Goal: Task Accomplishment & Management: Use online tool/utility

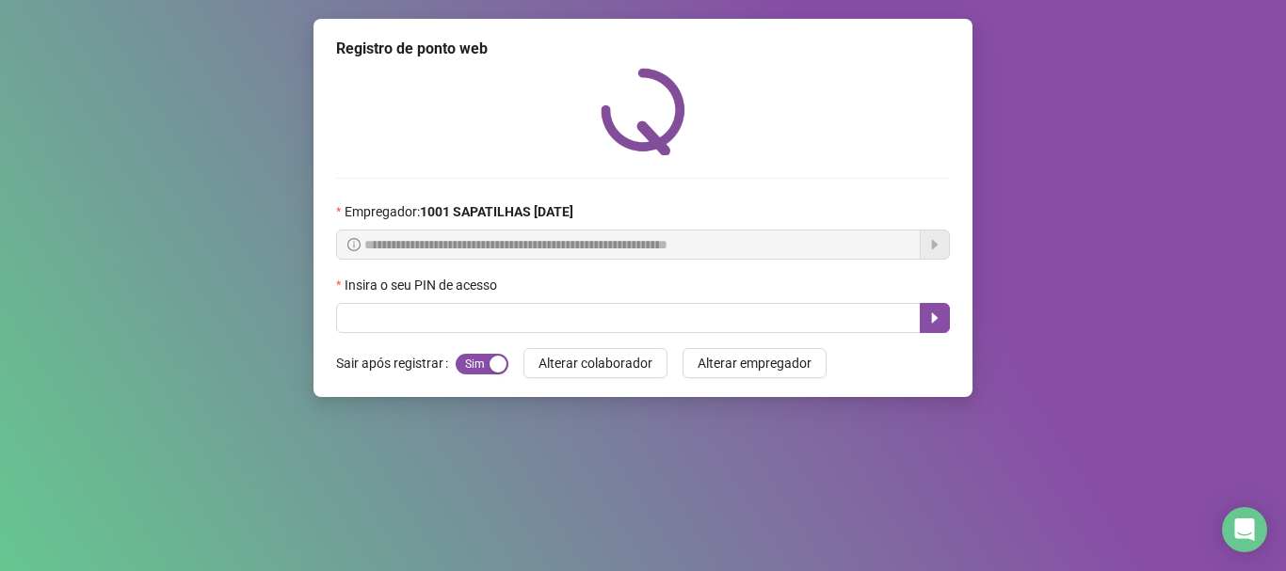
click at [566, 321] on input "text" at bounding box center [628, 318] width 585 height 30
type input "*****"
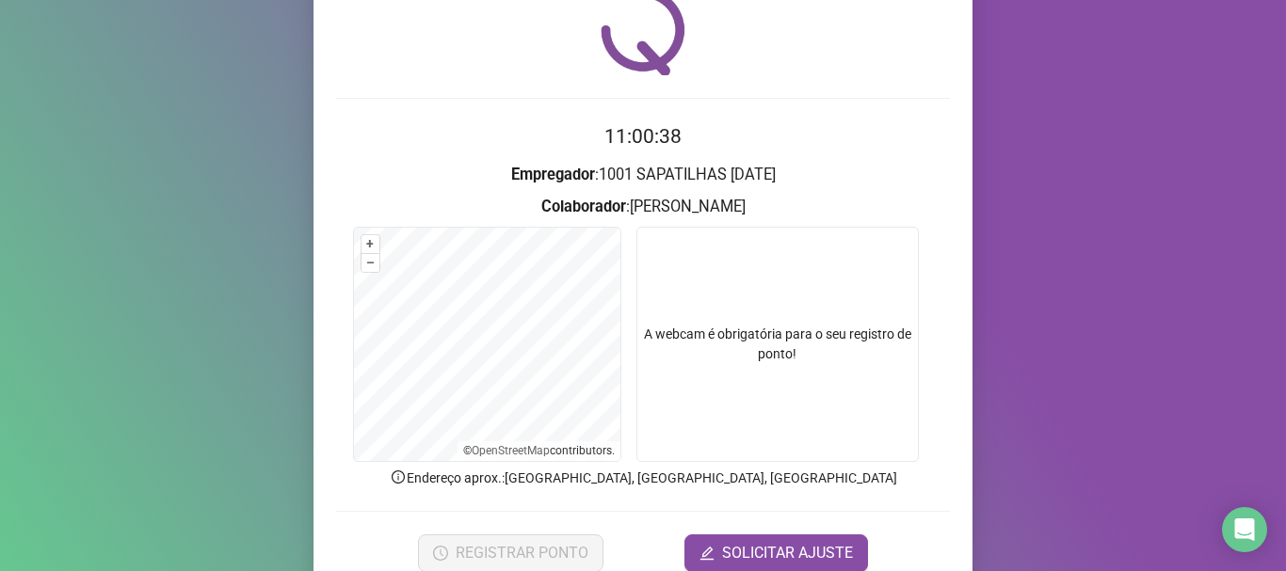
scroll to position [164, 0]
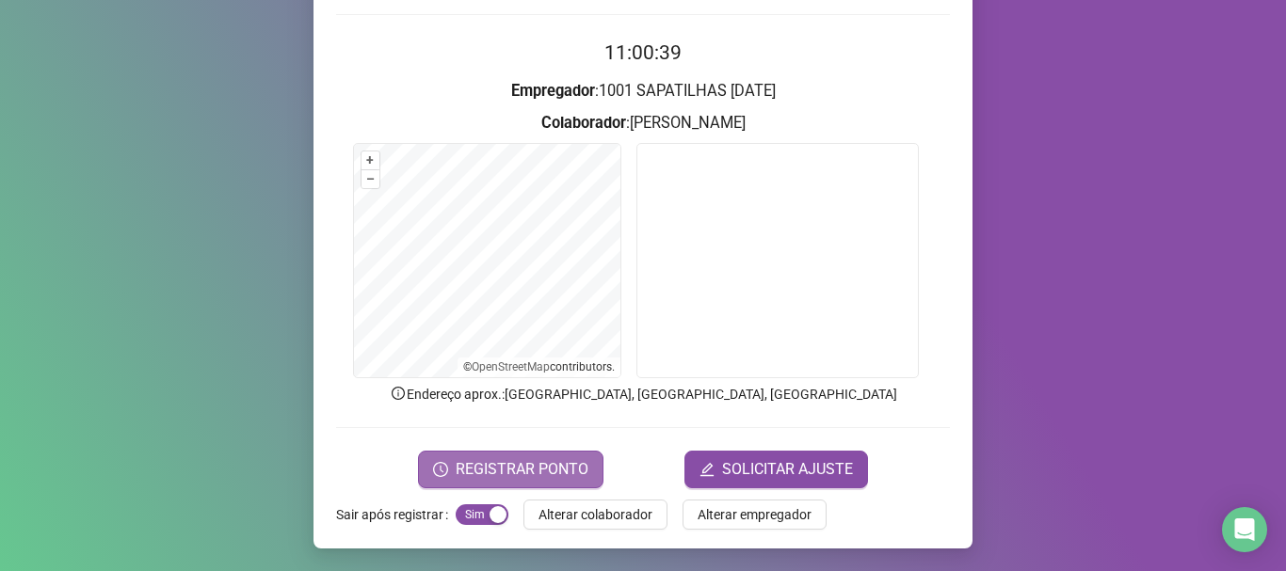
click at [516, 474] on span "REGISTRAR PONTO" at bounding box center [522, 470] width 133 height 23
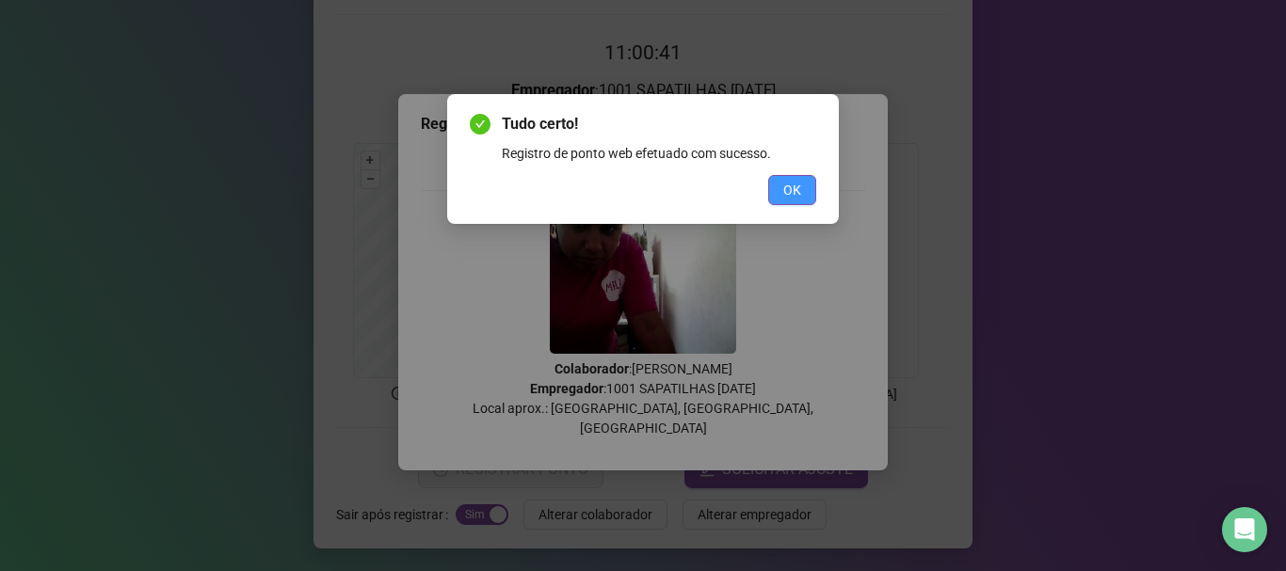
click at [800, 183] on span "OK" at bounding box center [792, 190] width 18 height 21
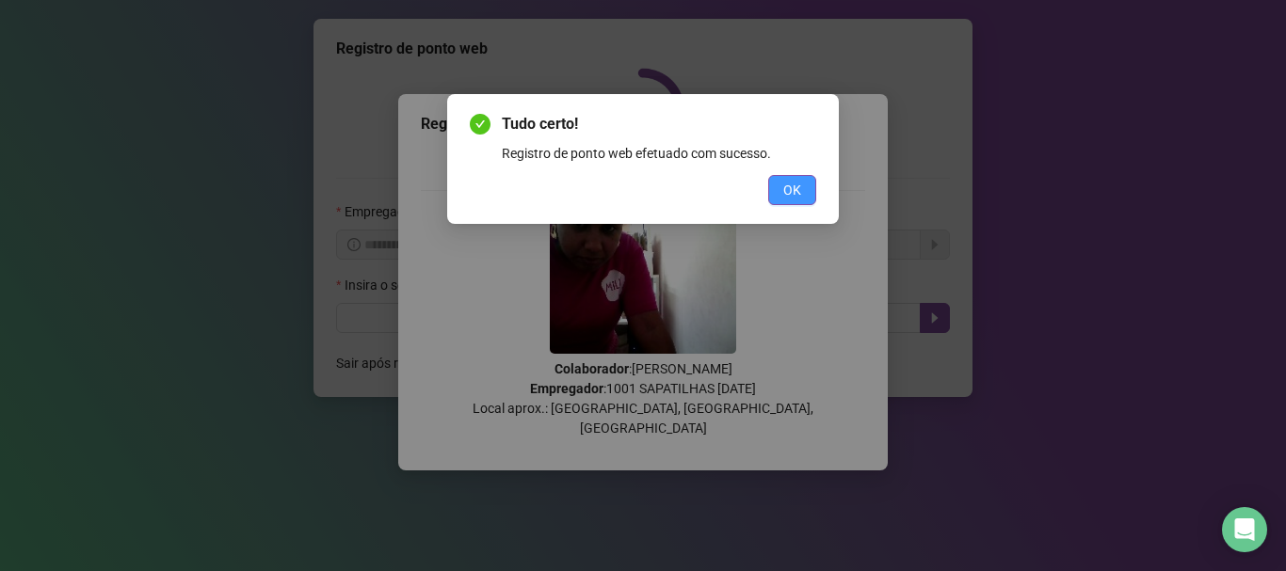
scroll to position [0, 0]
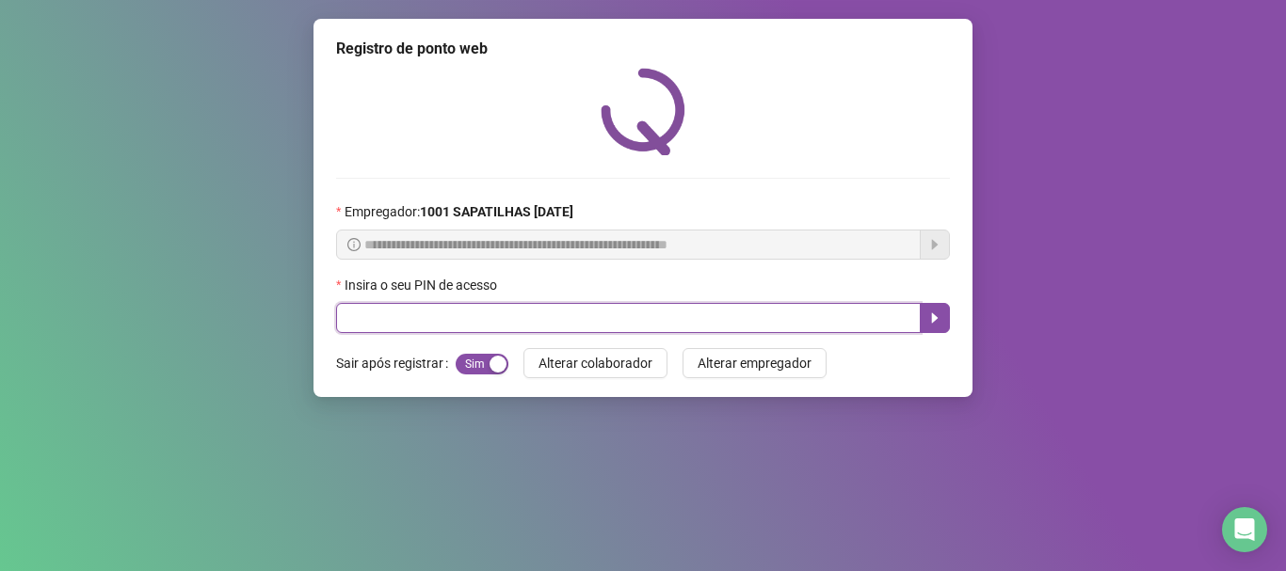
click at [565, 324] on input "text" at bounding box center [628, 318] width 585 height 30
type input "*****"
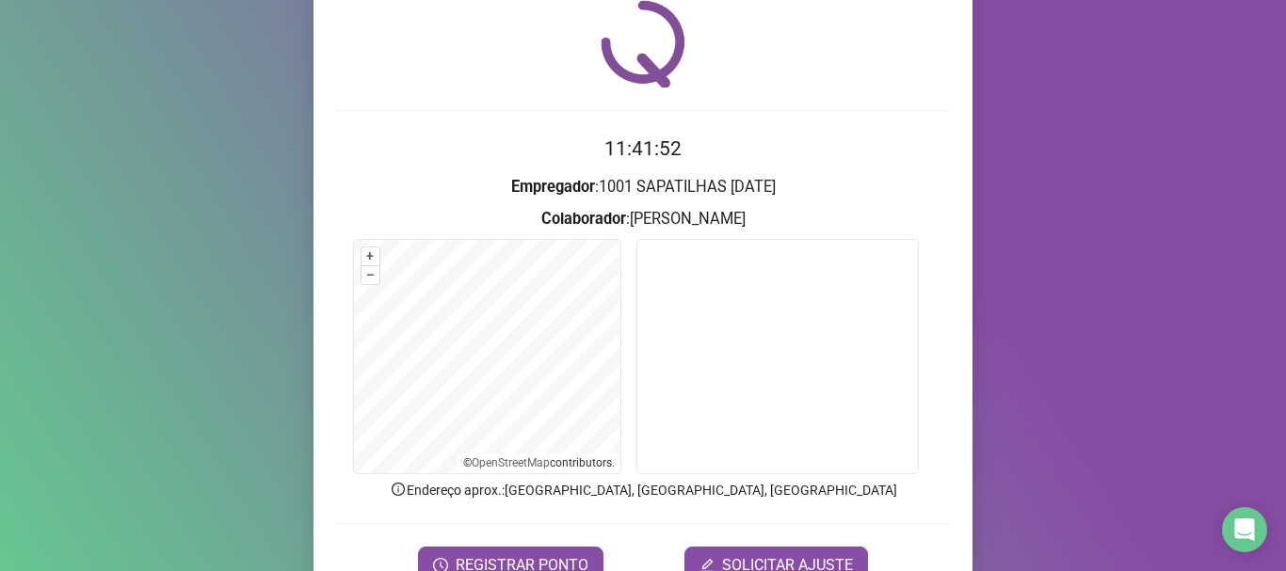
scroll to position [164, 0]
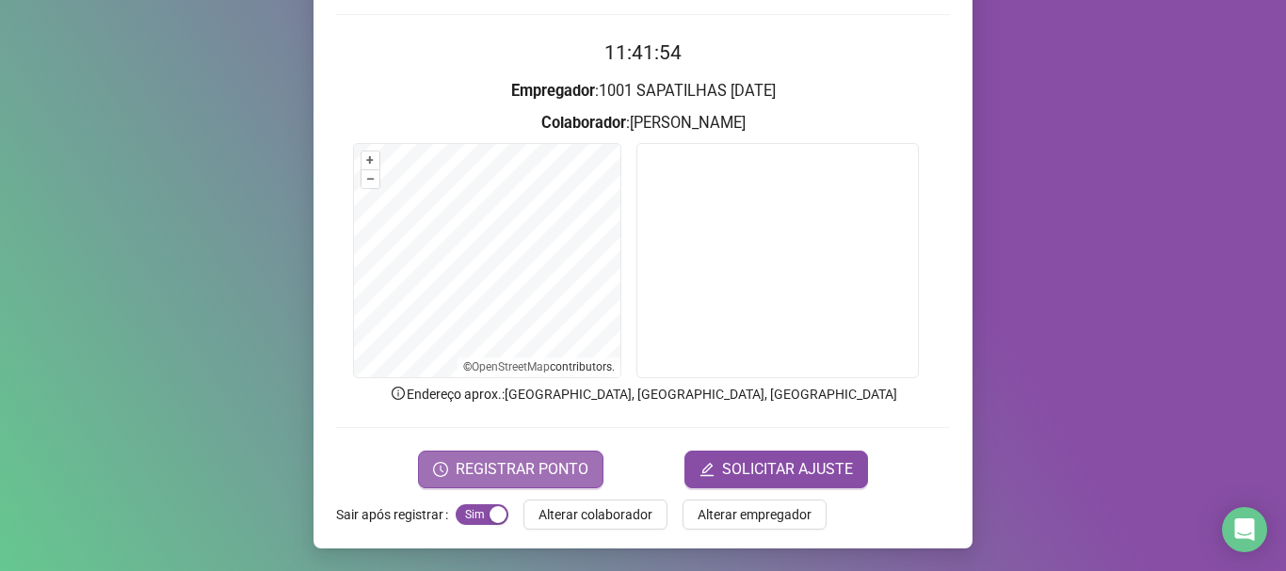
click at [548, 462] on span "REGISTRAR PONTO" at bounding box center [522, 470] width 133 height 23
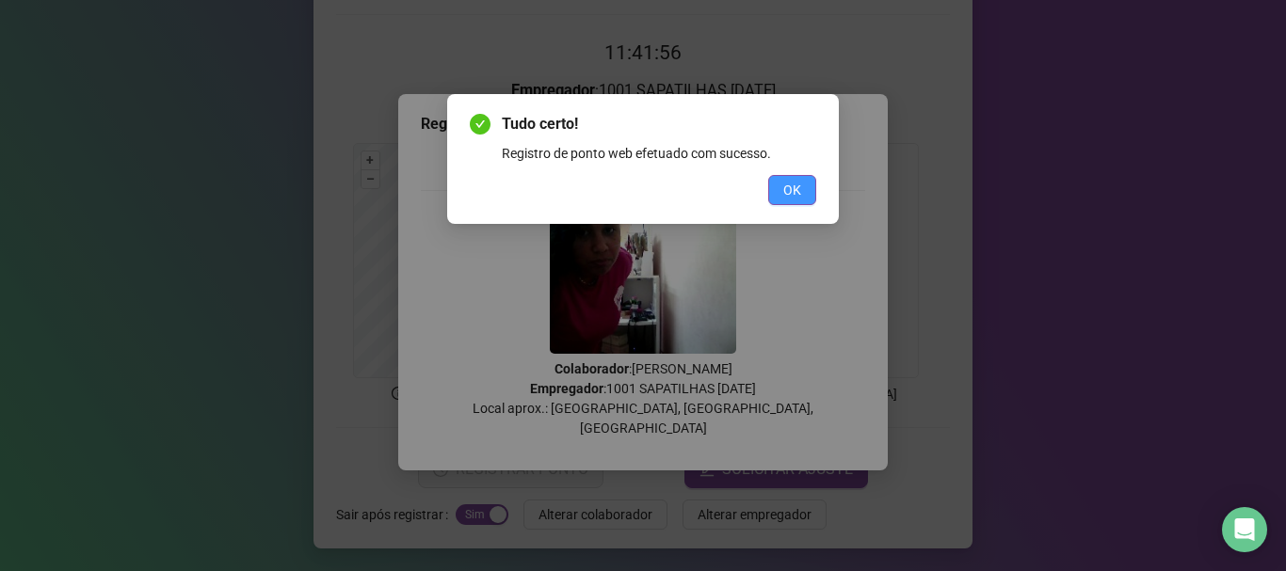
click at [809, 184] on button "OK" at bounding box center [792, 190] width 48 height 30
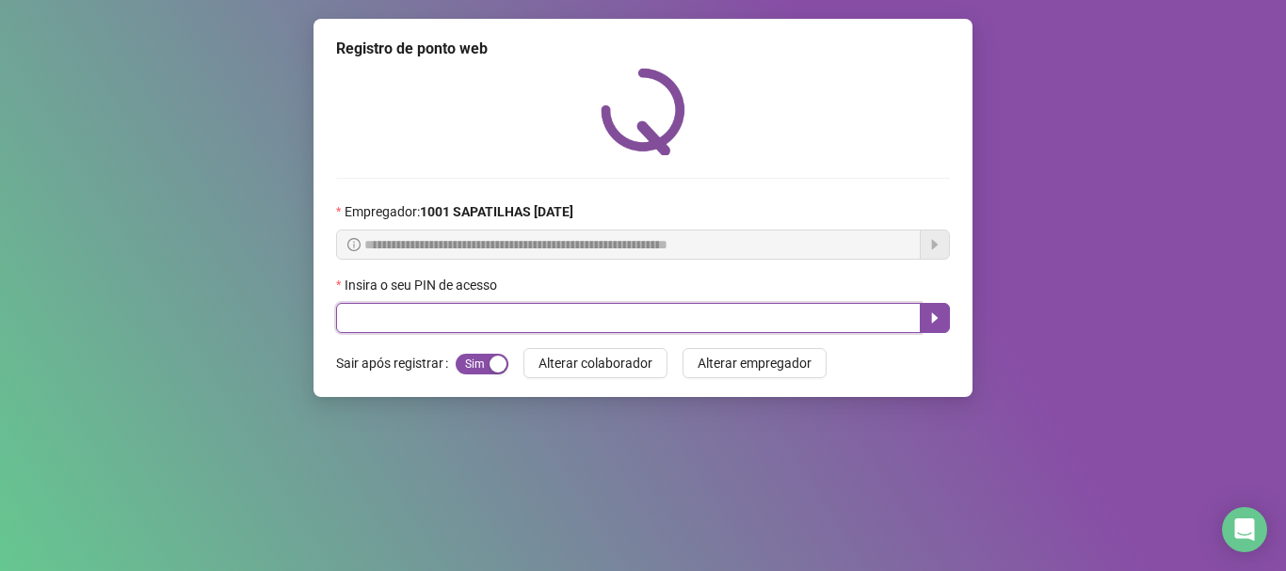
click at [704, 309] on input "text" at bounding box center [628, 318] width 585 height 30
type input "*****"
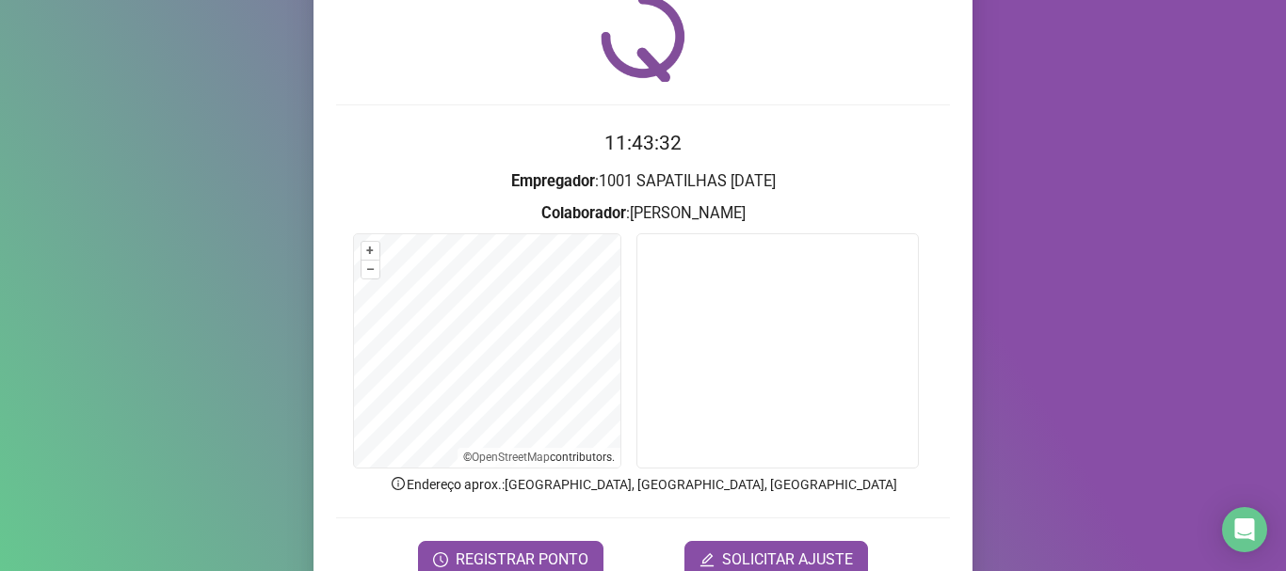
scroll to position [94, 0]
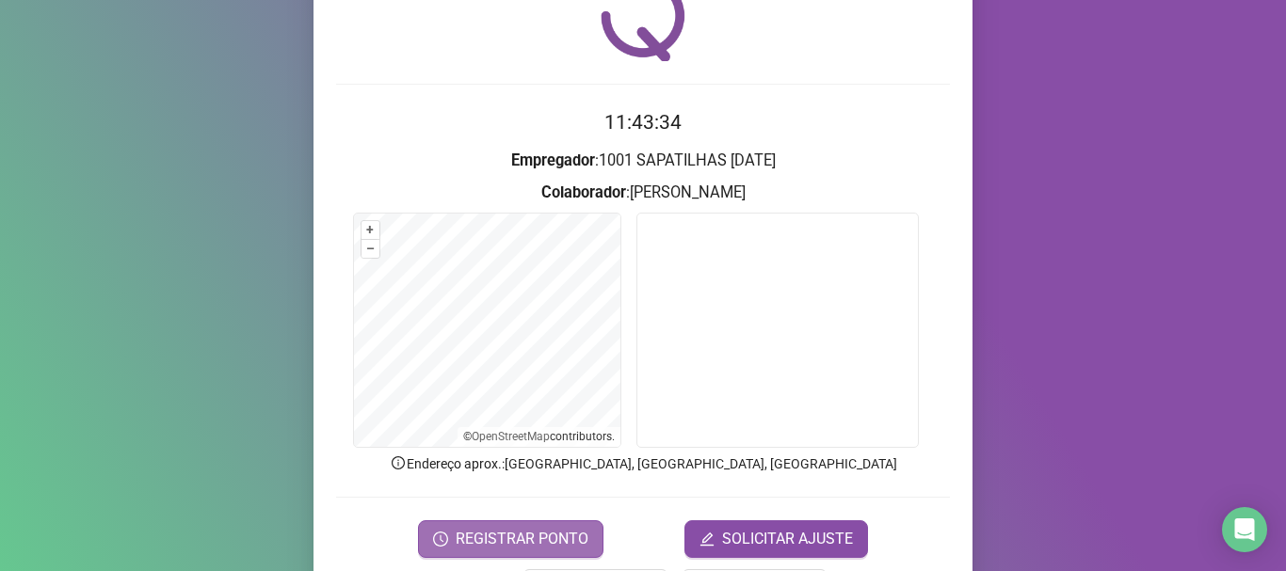
click at [561, 543] on span "REGISTRAR PONTO" at bounding box center [522, 539] width 133 height 23
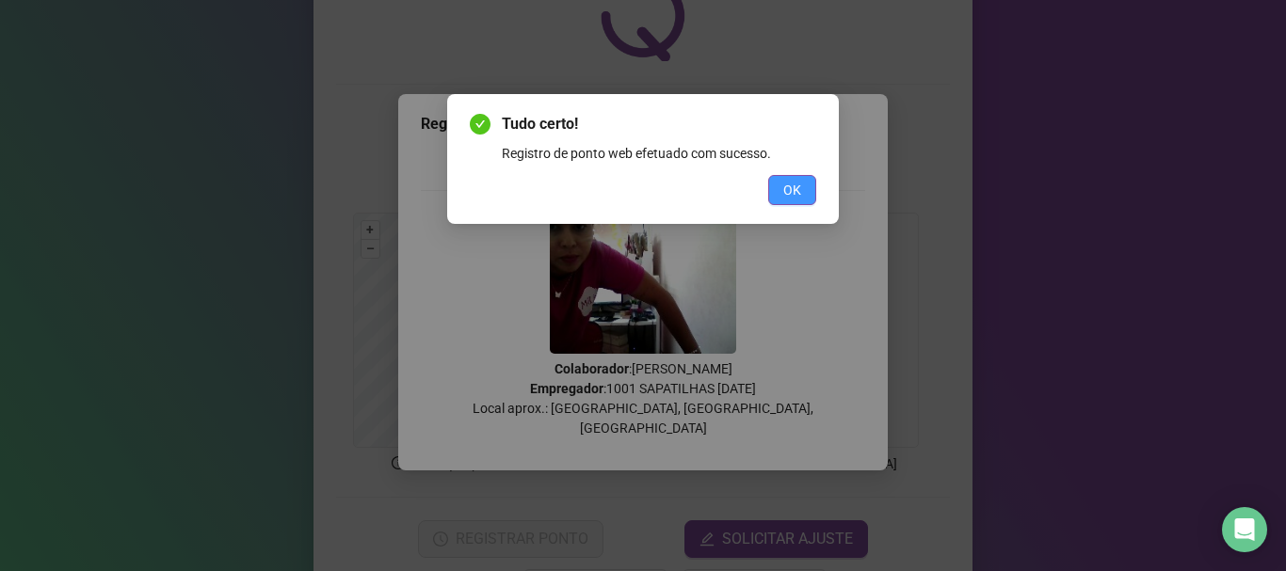
click at [801, 191] on button "OK" at bounding box center [792, 190] width 48 height 30
